Goal: Task Accomplishment & Management: Manage account settings

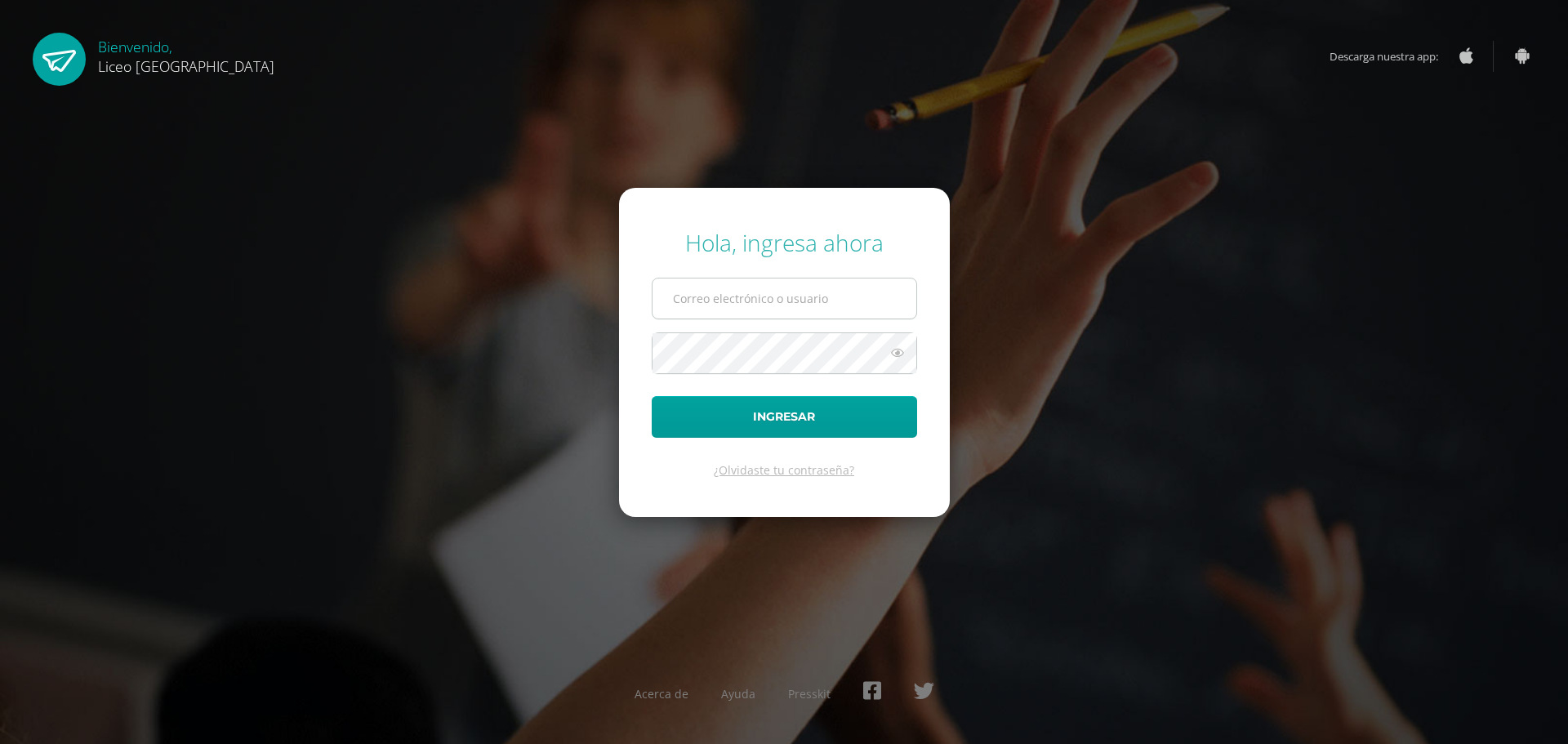
click at [784, 290] on input "text" at bounding box center [784, 299] width 263 height 40
type input "20192270"
click at [802, 420] on button "Ingresar" at bounding box center [784, 416] width 265 height 41
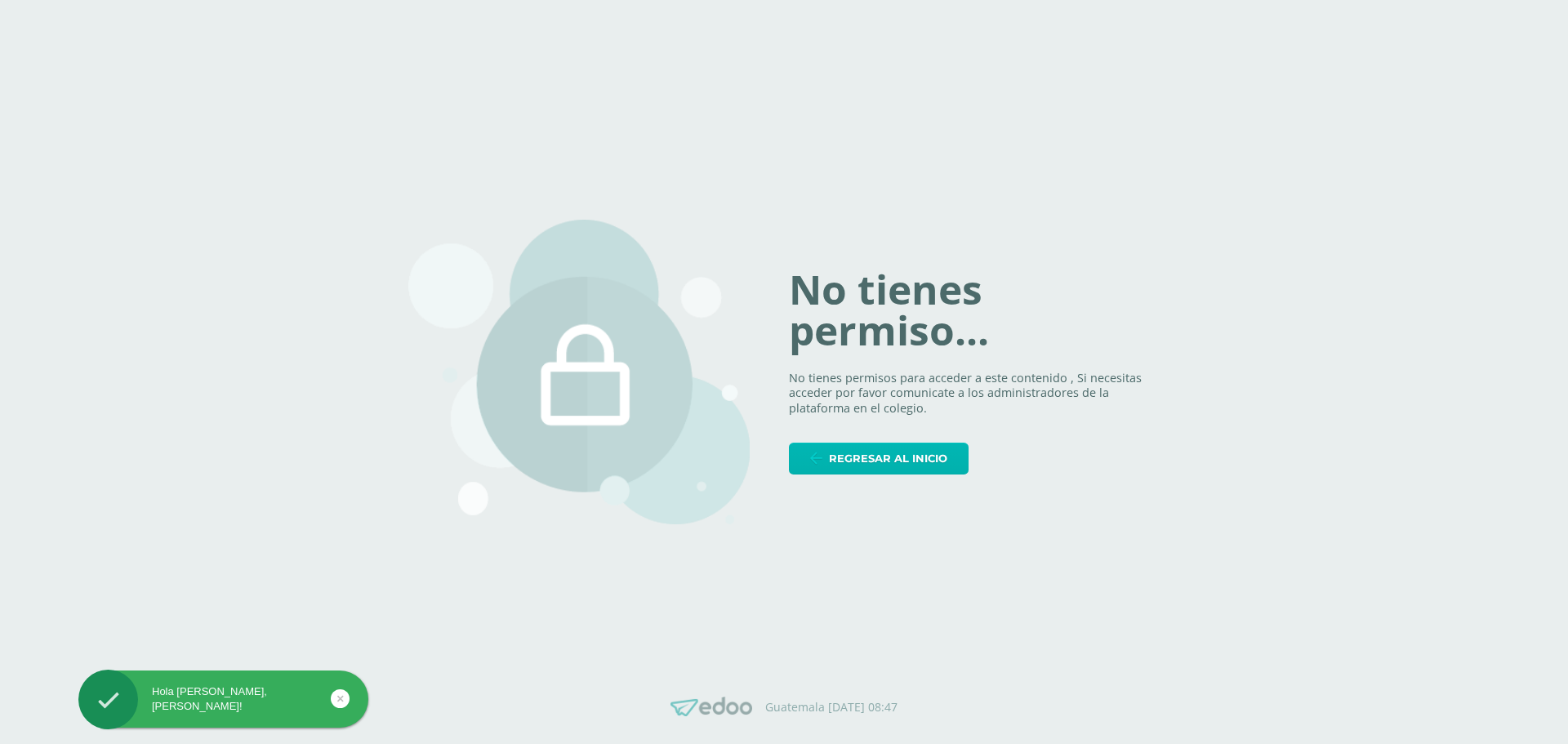
click at [828, 464] on link "Regresar al inicio" at bounding box center [879, 458] width 180 height 32
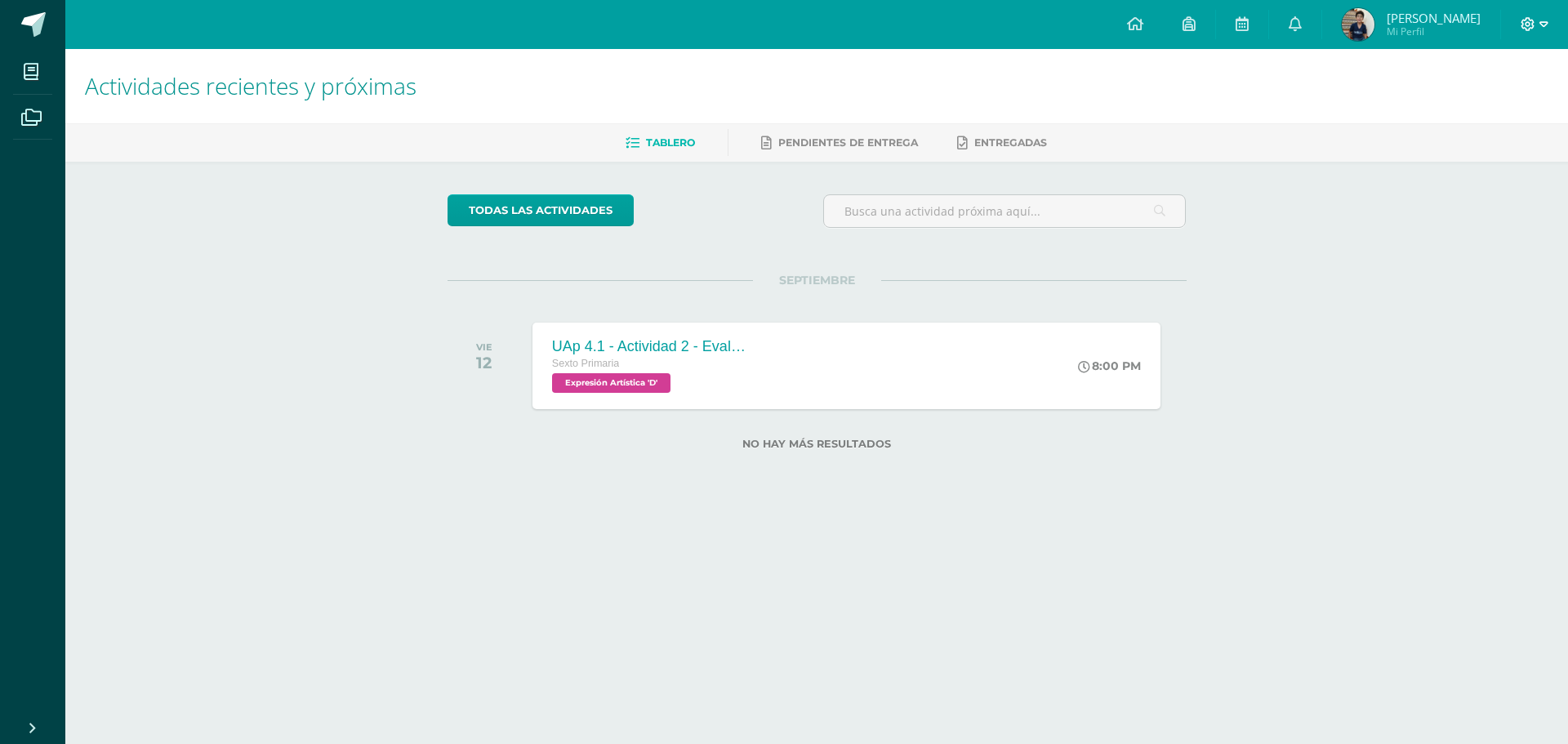
click at [1539, 26] on icon at bounding box center [1543, 24] width 9 height 14
click at [1463, 112] on span "Cerrar sesión" at bounding box center [1493, 112] width 73 height 15
